Goal: Register for event/course

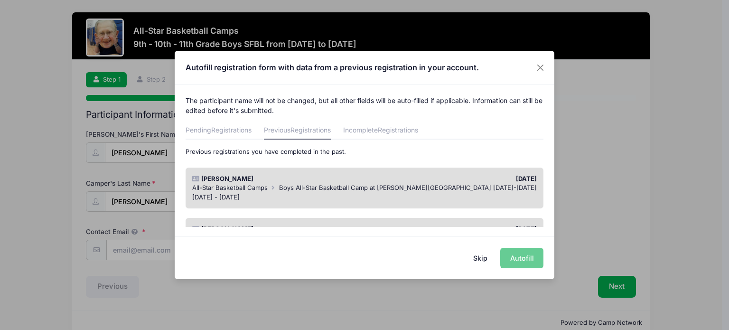
click at [378, 192] on div "All-Star Basketball Camps Boys All-Star Basketball Camp at Madonna University J…" at bounding box center [364, 187] width 345 height 9
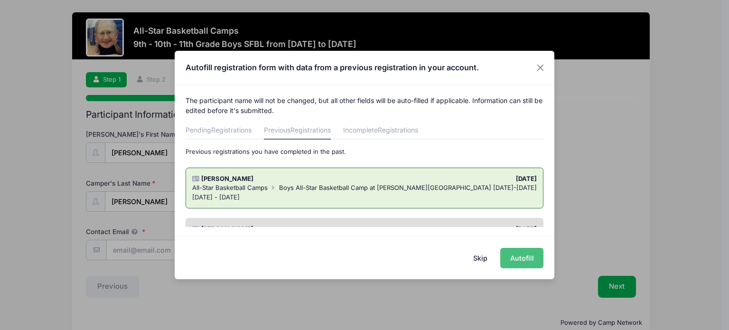
click at [514, 254] on button "Autofill" at bounding box center [521, 258] width 43 height 20
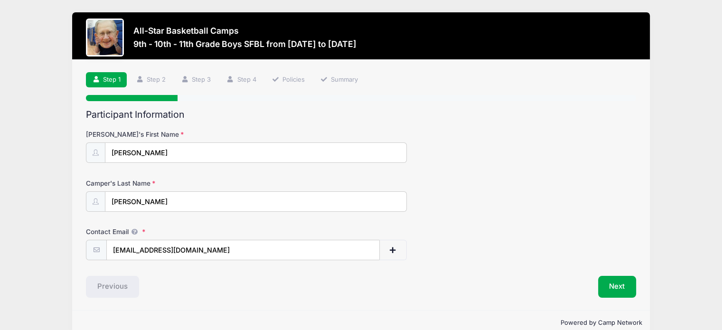
scroll to position [16, 0]
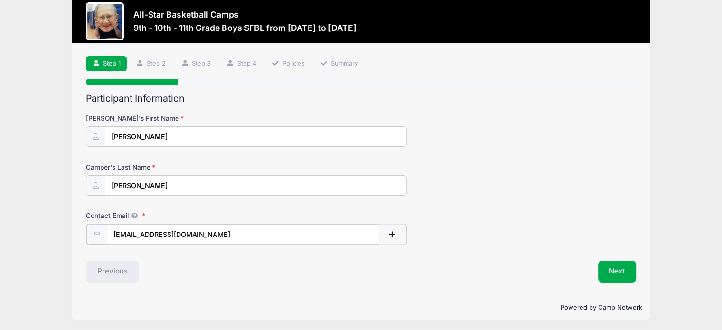
click at [276, 232] on input "thejamesmen@gmail.com" at bounding box center [243, 234] width 273 height 20
type input "jamesanthonydavis2nd@gmail.com"
click at [221, 258] on div "Participant Information Camper's First Name Langston Camper's Last Name Davis C…" at bounding box center [361, 187] width 550 height 189
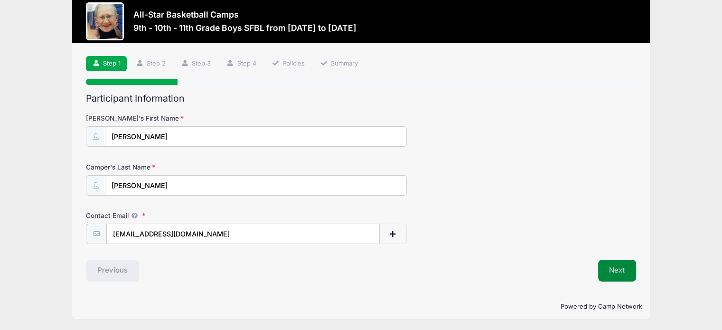
click at [615, 271] on button "Next" at bounding box center [617, 271] width 38 height 22
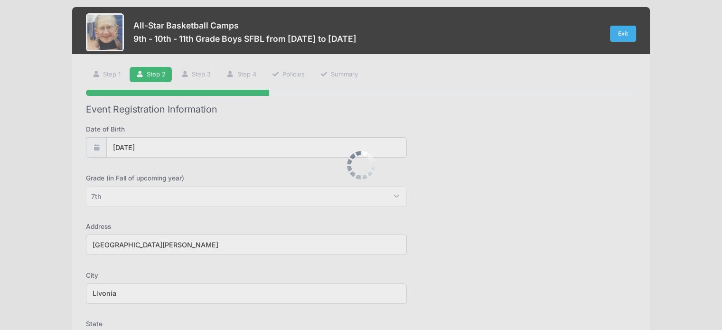
scroll to position [0, 0]
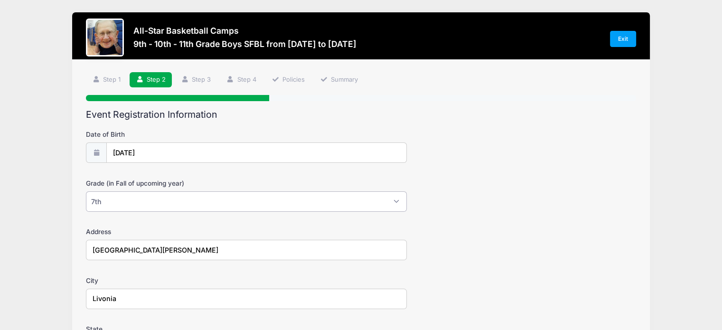
click at [392, 199] on select "Please Select 1st 2nd 3rd 4th 5th 6th 7th 8th 9th 10th 11th 12th" at bounding box center [246, 201] width 321 height 20
click at [86, 191] on select "Please Select 1st 2nd 3rd 4th 5th 6th 7th 8th 9th 10th 11th 12th" at bounding box center [246, 201] width 321 height 20
click at [358, 200] on select "Please Select 1st 2nd 3rd 4th 5th 6th 7th 8th 9th 10th 11th 12th" at bounding box center [246, 201] width 321 height 20
select select "9th"
click at [86, 191] on select "Please Select 1st 2nd 3rd 4th 5th 6th 7th 8th 9th 10th 11th 12th" at bounding box center [246, 201] width 321 height 20
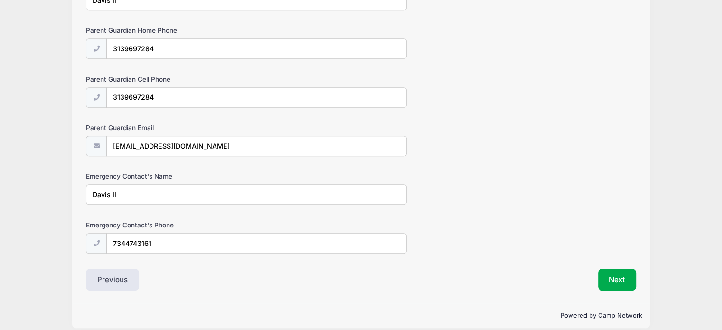
scroll to position [549, 0]
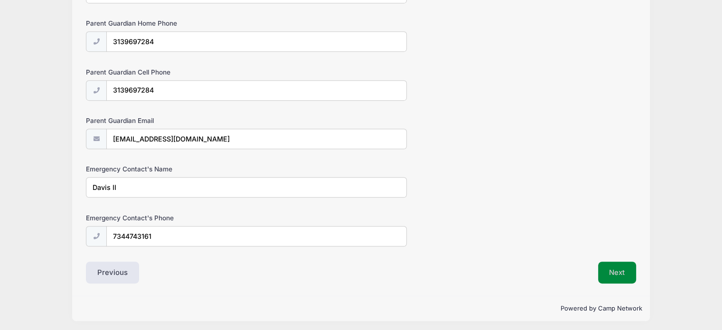
click at [613, 267] on button "Next" at bounding box center [617, 273] width 38 height 22
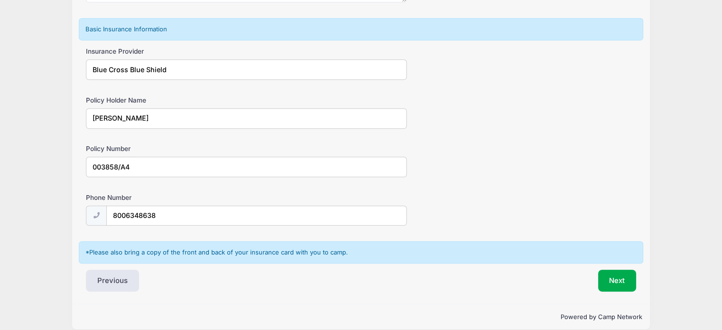
scroll to position [596, 0]
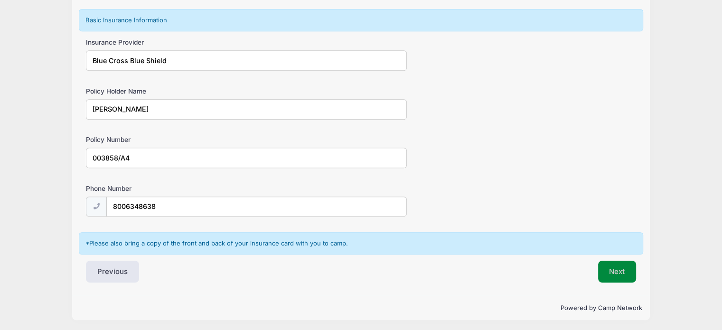
click at [615, 270] on button "Next" at bounding box center [617, 272] width 38 height 22
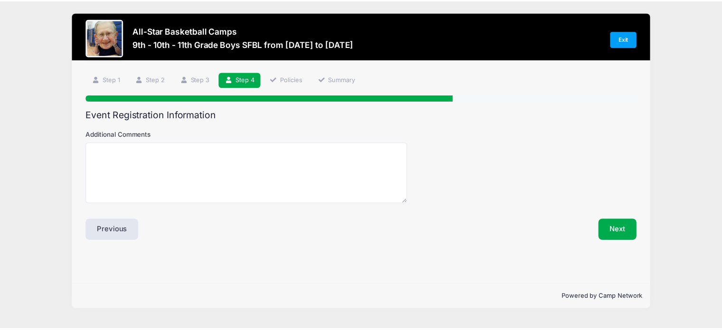
scroll to position [0, 0]
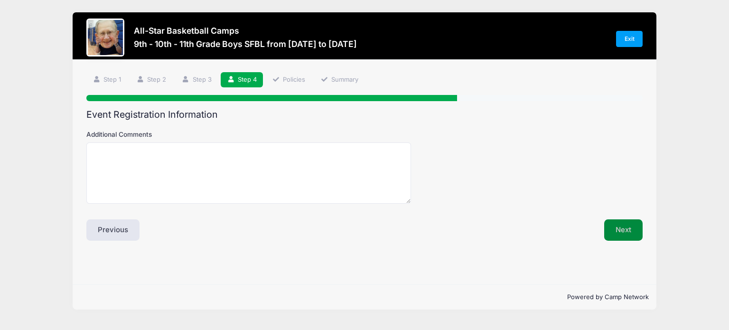
click at [624, 226] on button "Next" at bounding box center [623, 230] width 38 height 22
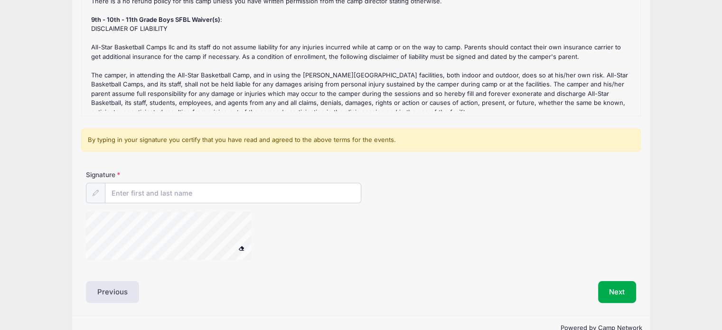
scroll to position [180, 0]
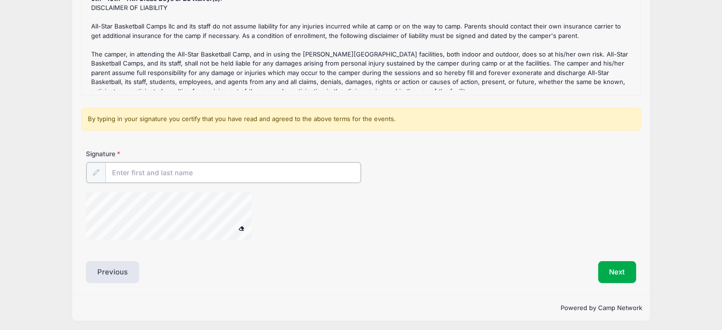
click at [276, 172] on input "Signature" at bounding box center [232, 172] width 255 height 20
type input "James Davis II"
drag, startPoint x: 623, startPoint y: 267, endPoint x: 541, endPoint y: 258, distance: 82.2
click at [541, 258] on div "Liability Waivers and Cancellation Policies 9th - 10th - 11th Grade Boys SFBL R…" at bounding box center [361, 105] width 550 height 353
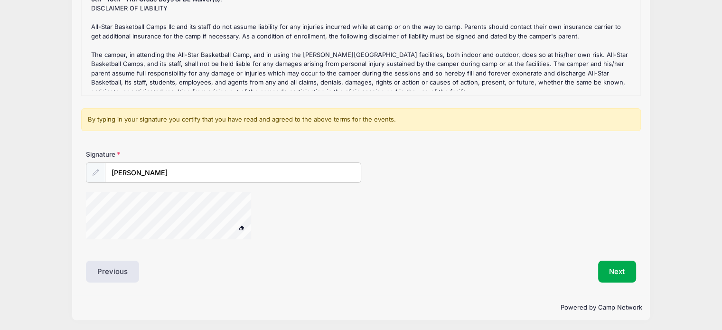
click at [244, 230] on button at bounding box center [241, 228] width 17 height 12
click at [242, 232] on button at bounding box center [241, 228] width 17 height 12
click at [613, 266] on button "Next" at bounding box center [617, 272] width 38 height 22
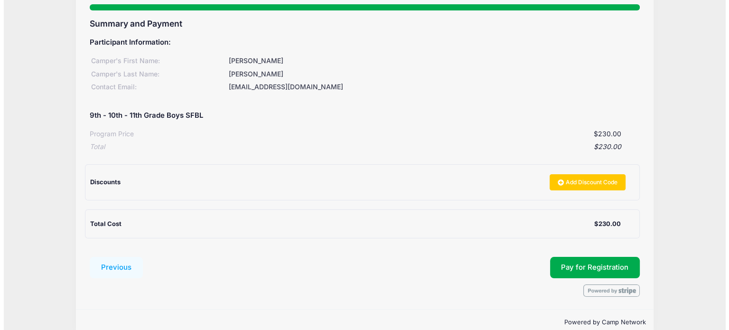
scroll to position [106, 0]
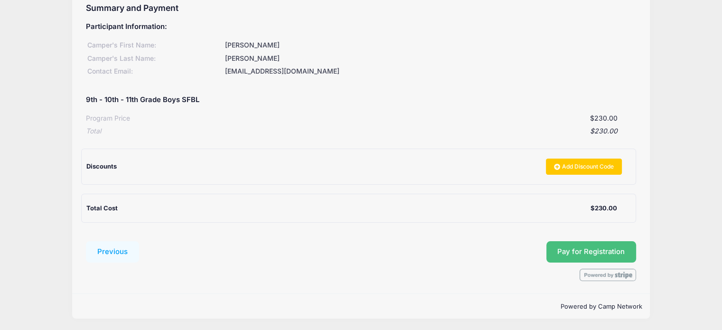
click at [571, 257] on button "Pay for Registration" at bounding box center [592, 252] width 90 height 22
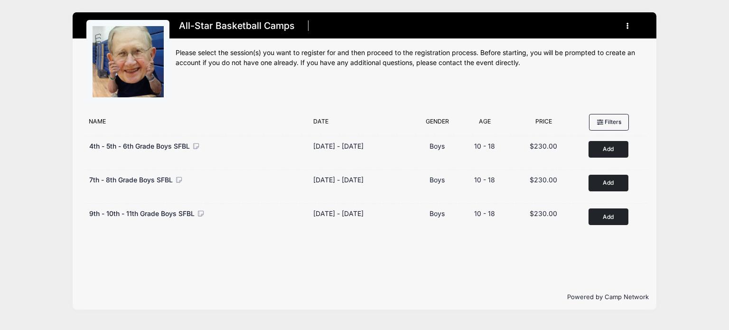
click at [139, 214] on span "9th - 10th - 11th Grade Boys SFBL" at bounding box center [141, 213] width 105 height 8
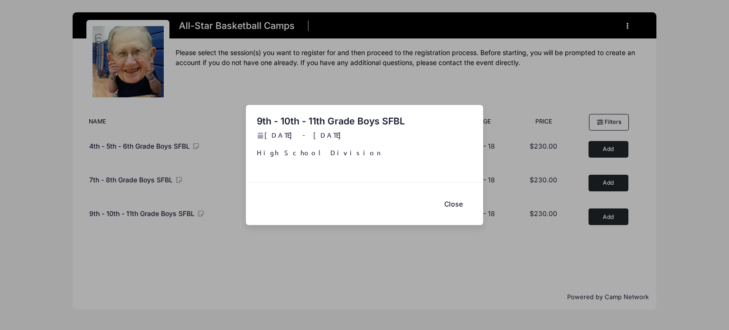
click at [459, 204] on button "Close" at bounding box center [453, 204] width 38 height 20
